Goal: Task Accomplishment & Management: Complete application form

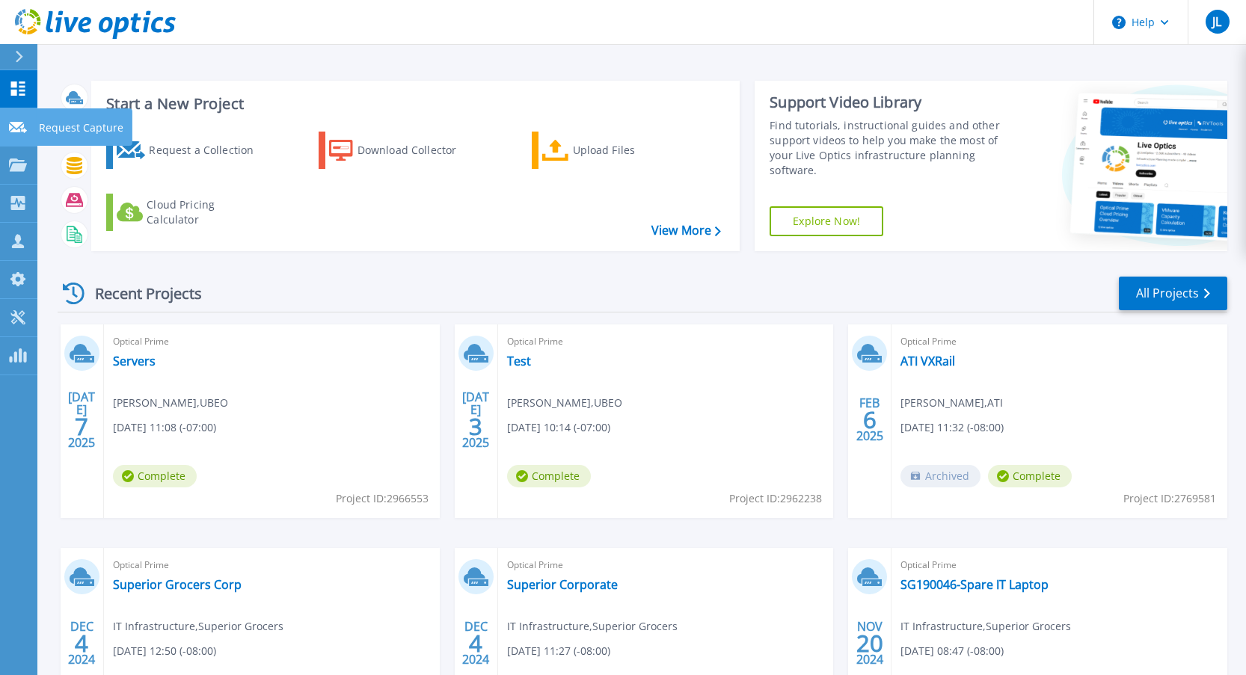
click at [16, 124] on icon at bounding box center [18, 127] width 18 height 11
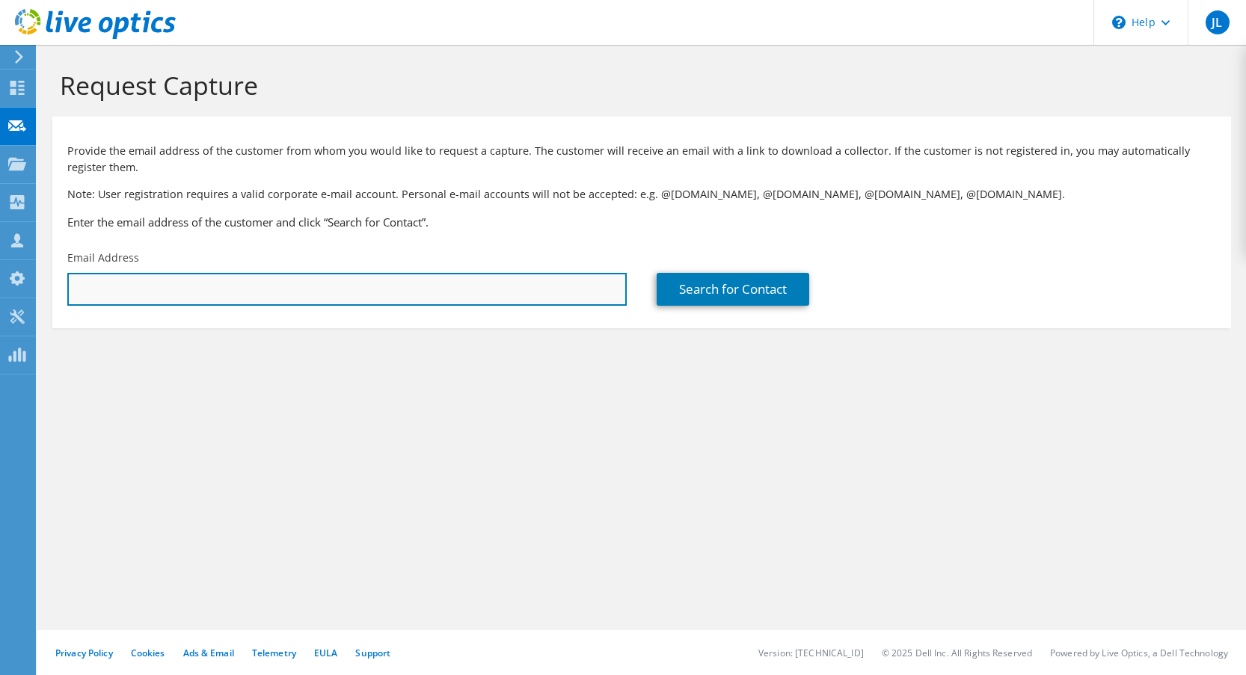
click at [259, 290] on input "text" at bounding box center [346, 289] width 559 height 33
paste input "[EMAIL_ADDRESS][DOMAIN_NAME]"
type input "[EMAIL_ADDRESS][DOMAIN_NAME]"
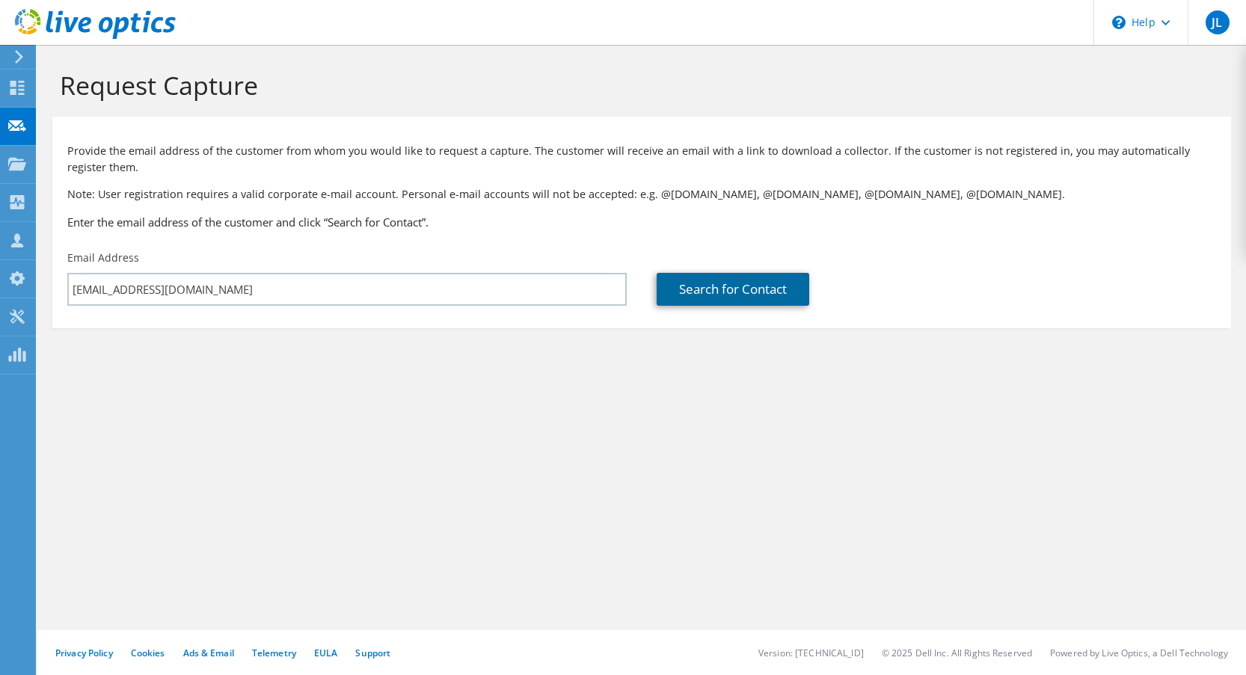
click at [746, 298] on link "Search for Contact" at bounding box center [732, 289] width 153 height 33
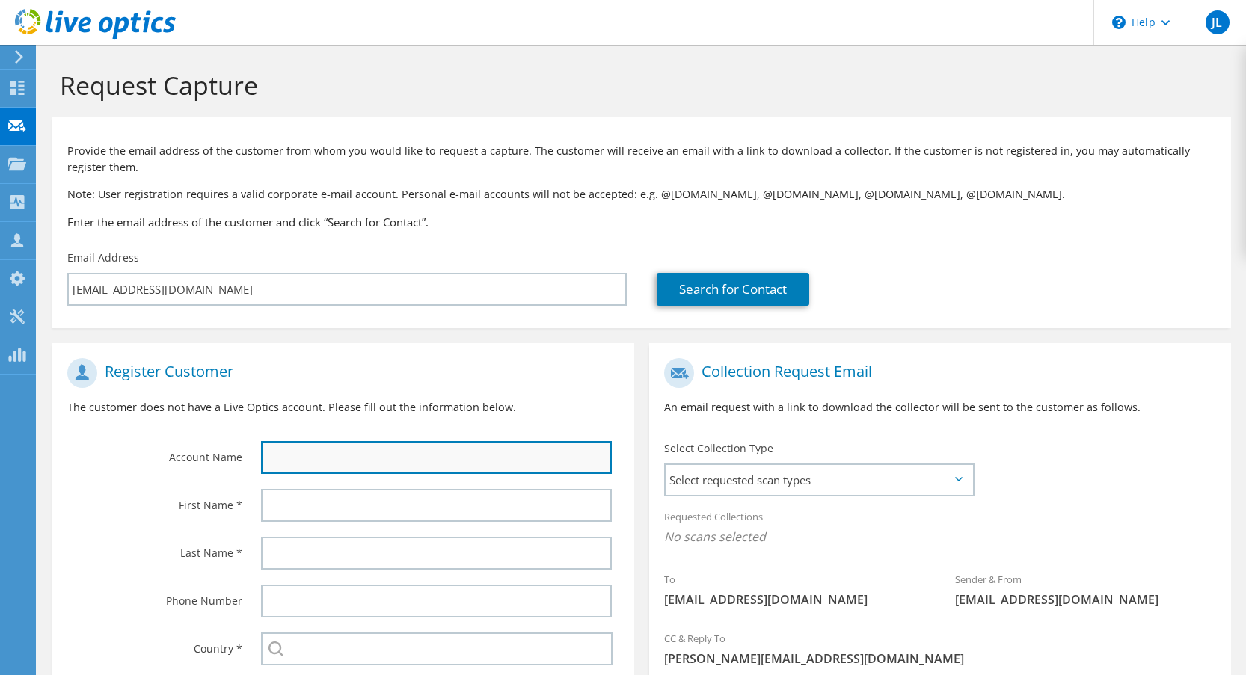
click at [361, 461] on input "text" at bounding box center [436, 457] width 351 height 33
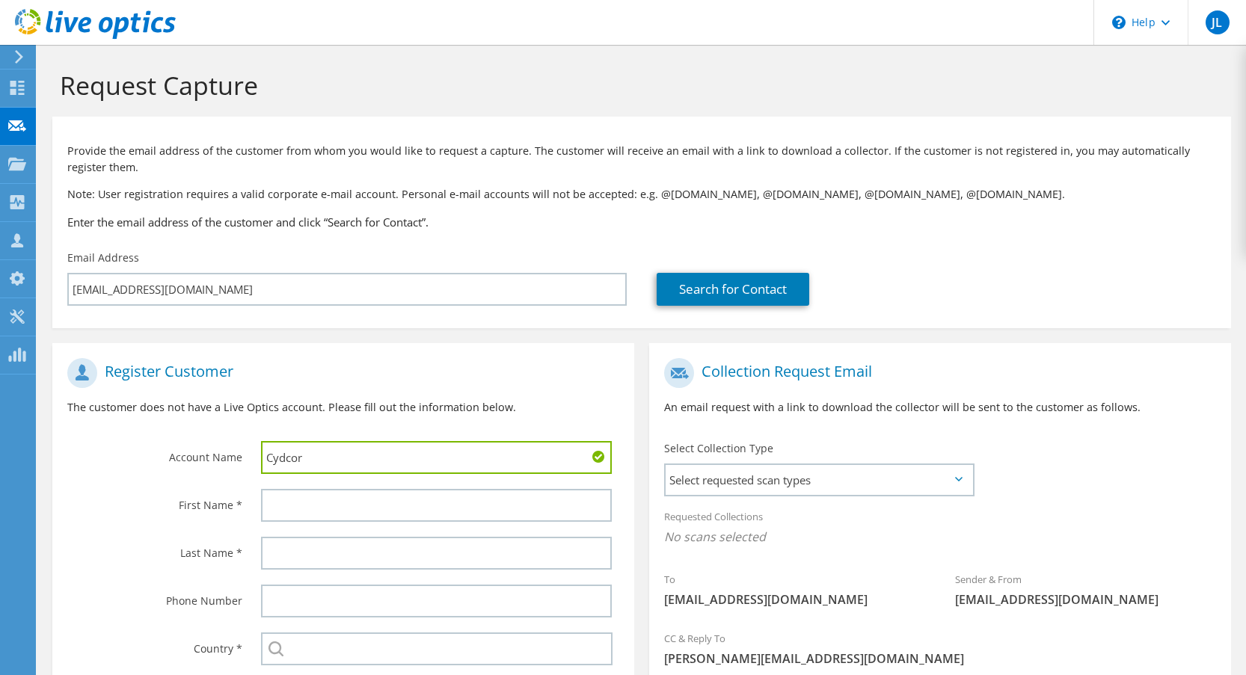
type input "Cydcor"
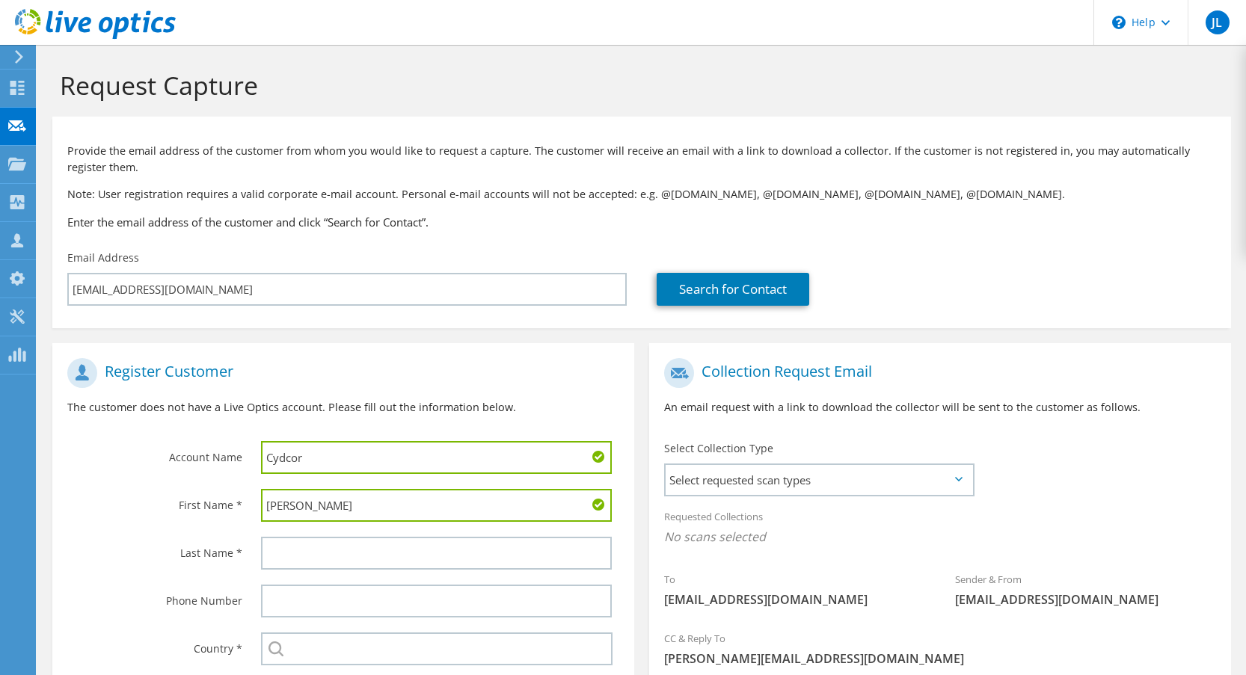
type input "[PERSON_NAME]"
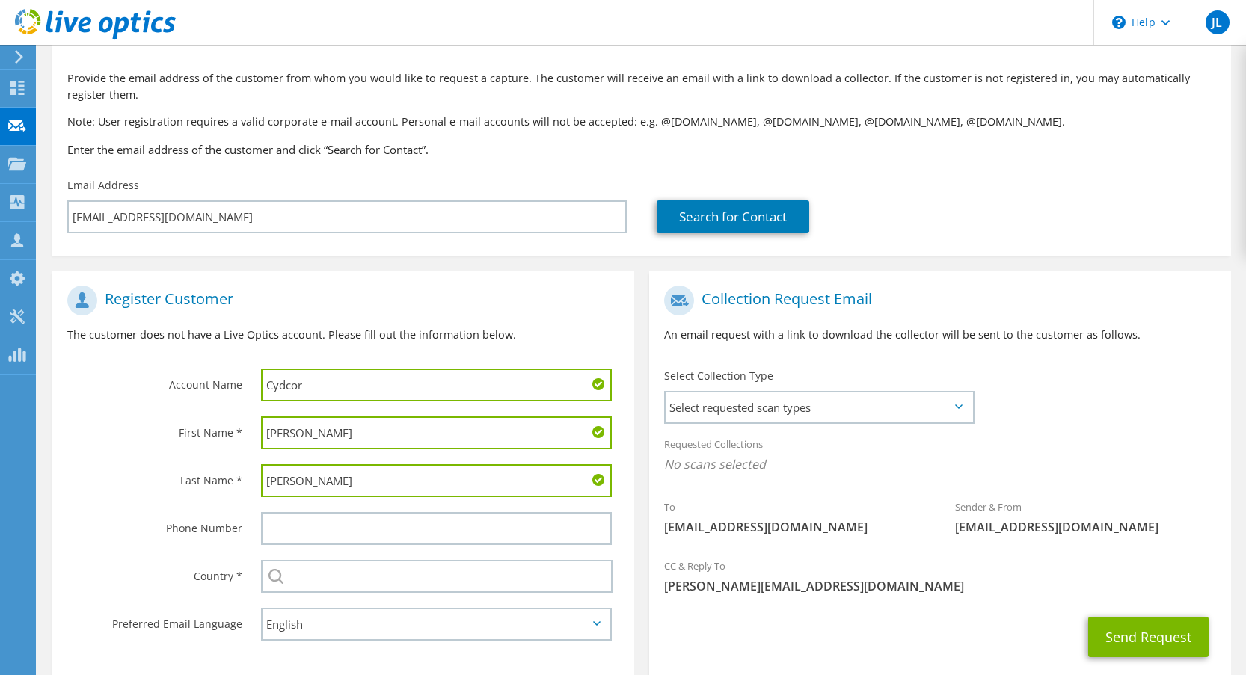
scroll to position [159, 0]
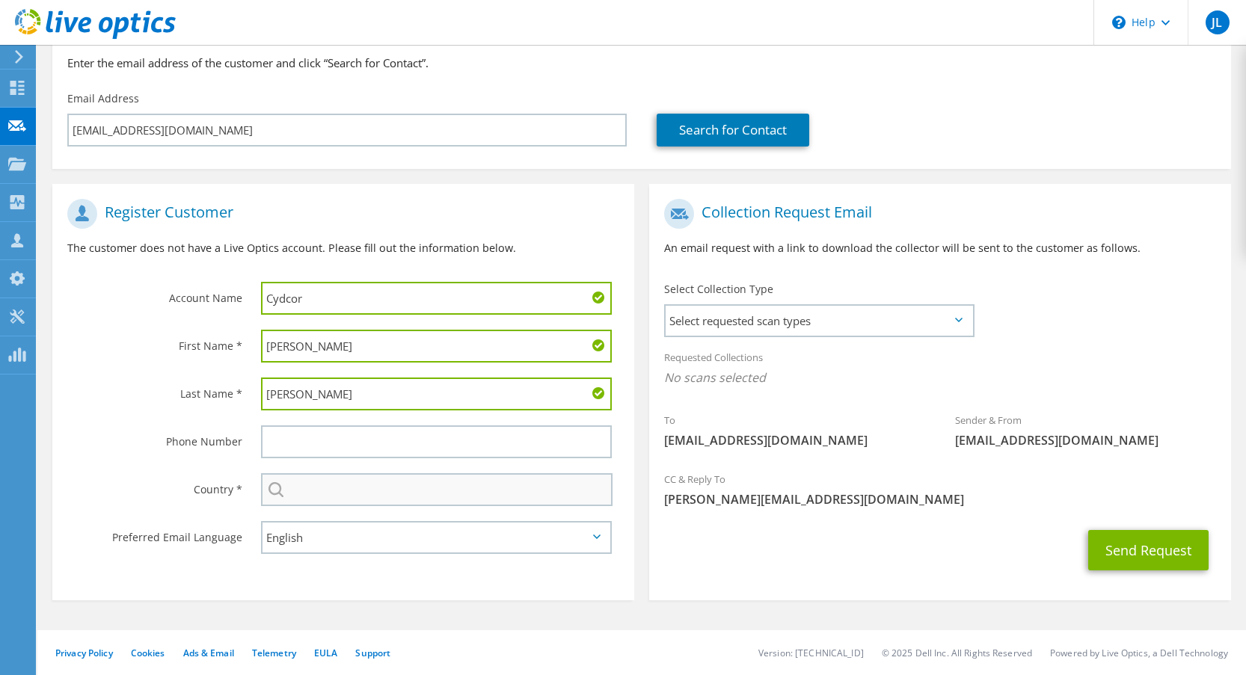
type input "[PERSON_NAME]"
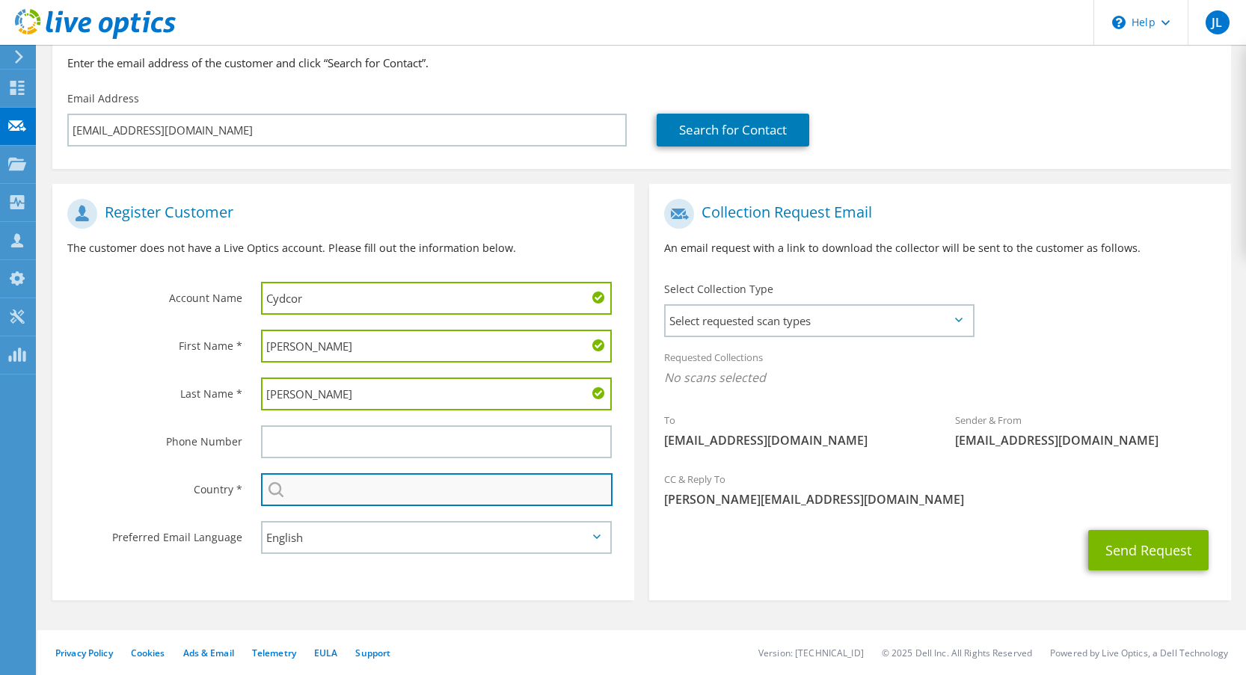
click at [356, 493] on input "text" at bounding box center [436, 489] width 351 height 33
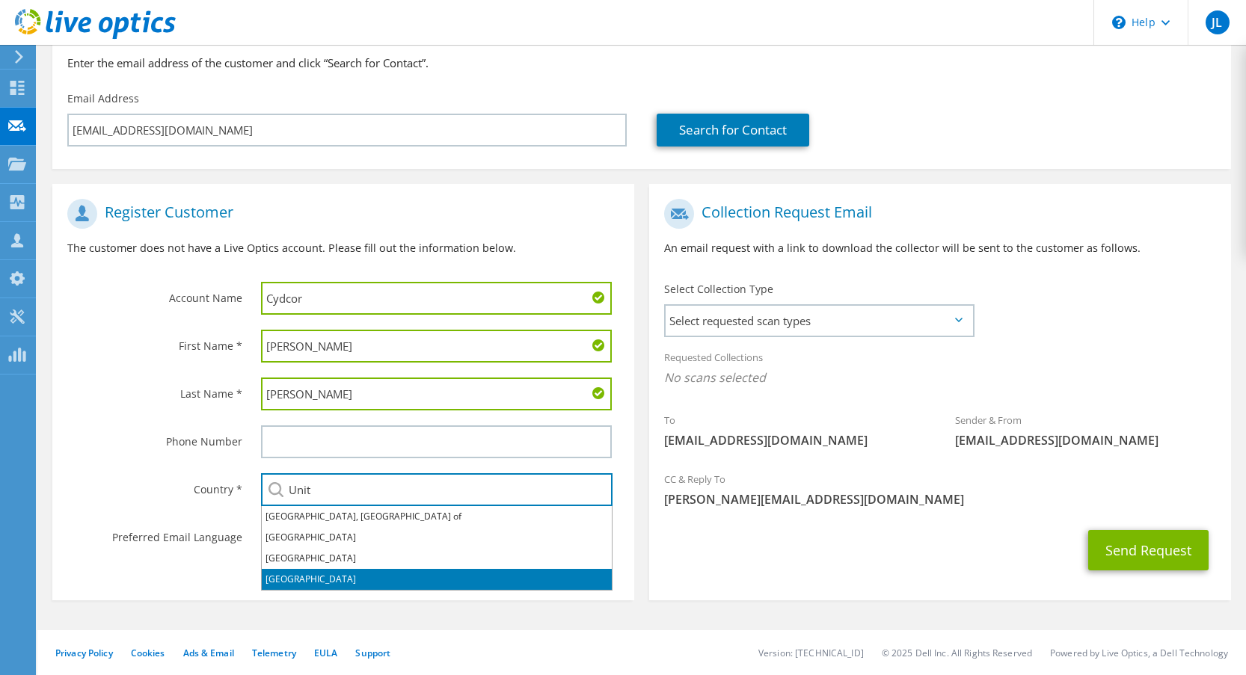
click at [339, 578] on li "[GEOGRAPHIC_DATA]" at bounding box center [437, 579] width 350 height 21
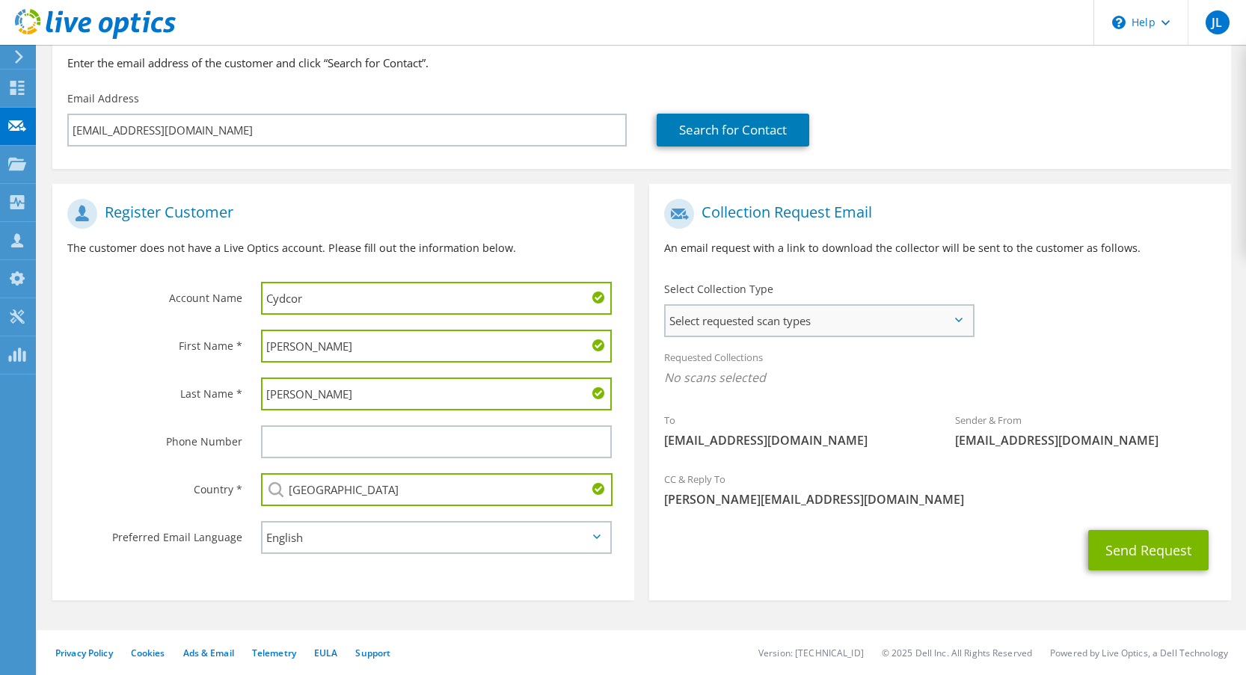
type input "[GEOGRAPHIC_DATA]"
click at [846, 311] on span "Select requested scan types" at bounding box center [818, 321] width 307 height 30
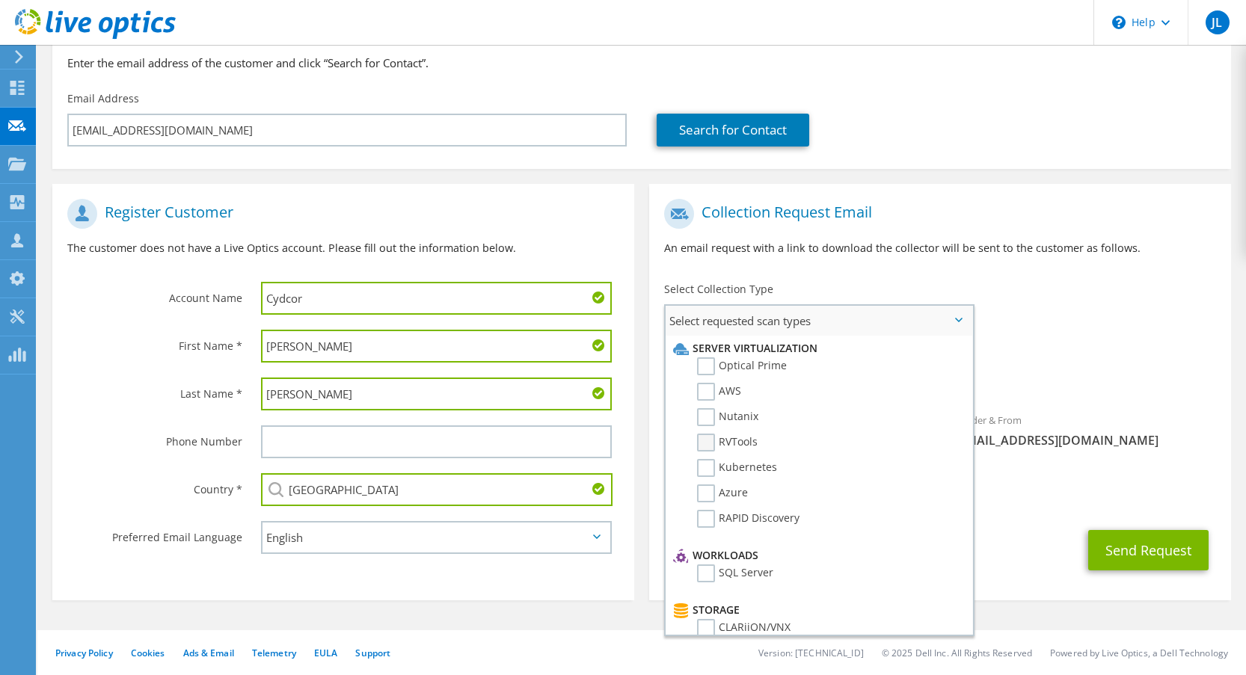
click at [712, 443] on label "RVTools" at bounding box center [727, 443] width 61 height 18
click at [0, 0] on input "RVTools" at bounding box center [0, 0] width 0 height 0
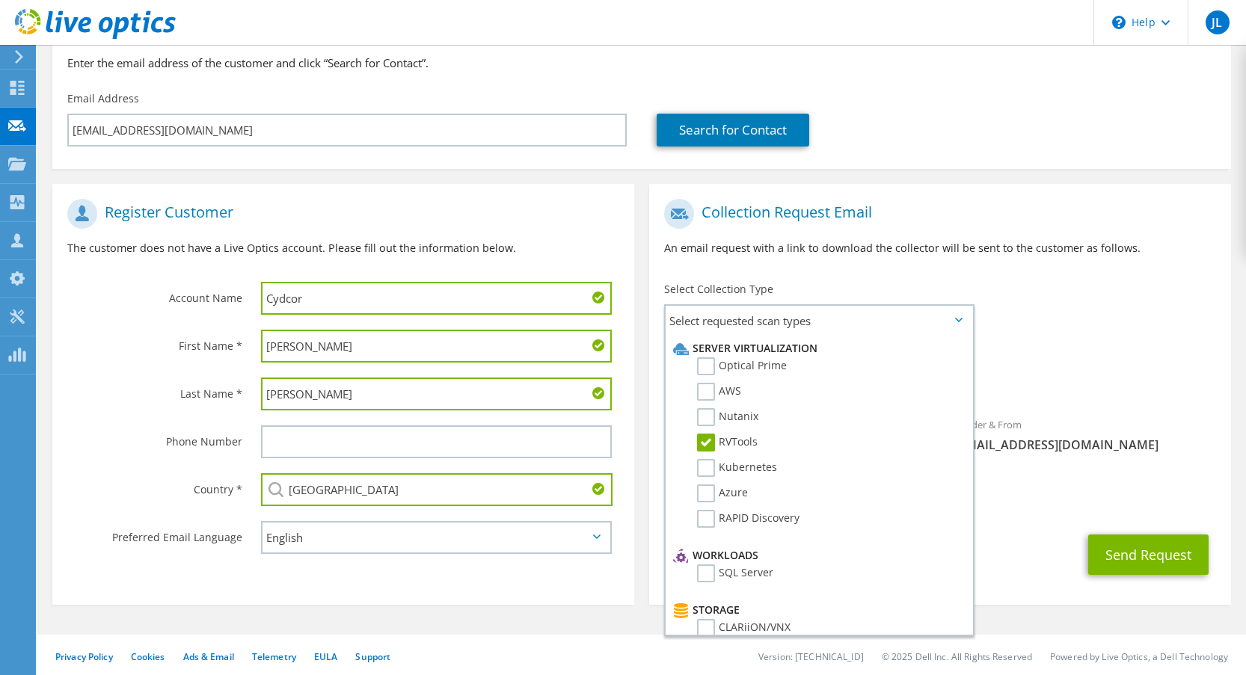
click at [1085, 316] on div "To [EMAIL_ADDRESS][DOMAIN_NAME] Sender & From [EMAIL_ADDRESS][DOMAIN_NAME]" at bounding box center [940, 329] width 582 height 277
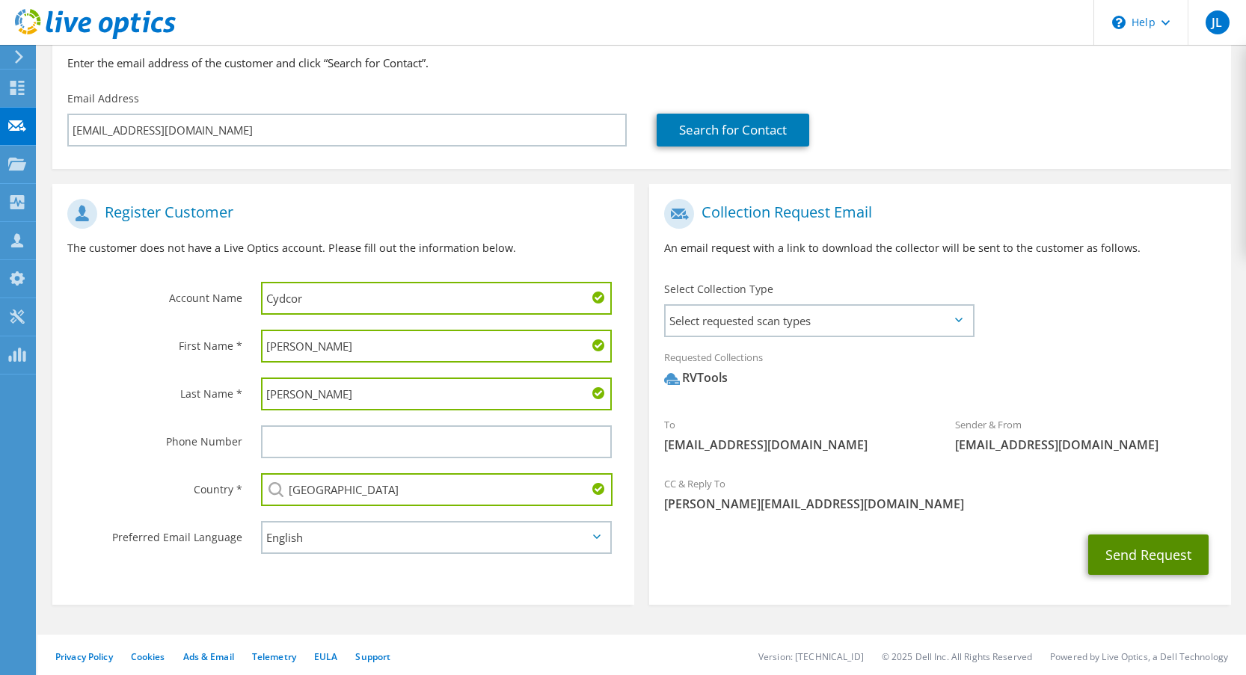
click at [1132, 558] on button "Send Request" at bounding box center [1148, 555] width 120 height 40
